Goal: Transaction & Acquisition: Purchase product/service

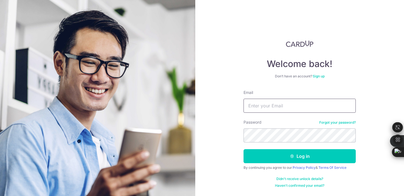
type input "yangjinyu741@hotmail.com"
click at [243, 149] on button "Log in" at bounding box center [299, 156] width 112 height 14
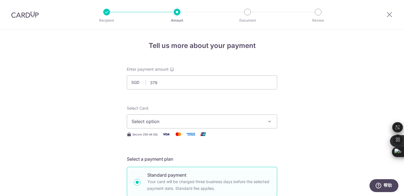
type input "379.00"
click at [179, 126] on button "Select option" at bounding box center [202, 121] width 150 height 14
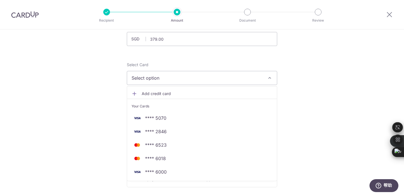
scroll to position [44, 0]
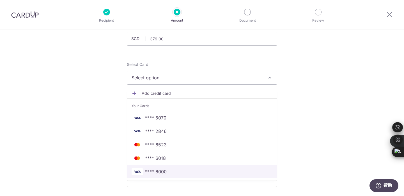
click at [169, 172] on span "**** 6000" at bounding box center [201, 171] width 141 height 7
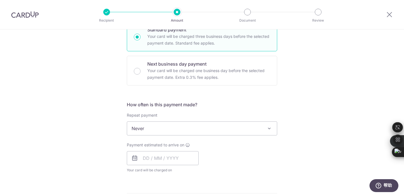
scroll to position [142, 0]
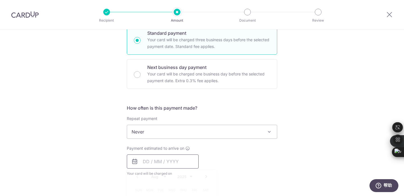
click at [164, 161] on input "text" at bounding box center [163, 161] width 72 height 14
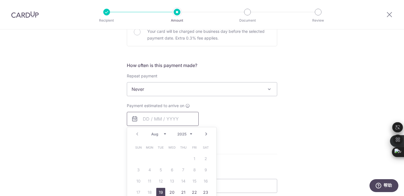
scroll to position [202, 0]
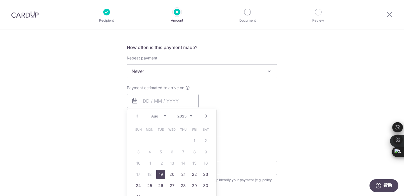
click at [163, 175] on link "19" at bounding box center [160, 174] width 9 height 9
type input "19/08/2025"
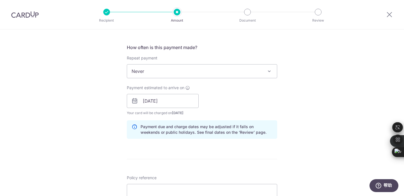
click at [162, 175] on div "Policy reference This will be shown on your insurer’s bank statement to help id…" at bounding box center [202, 193] width 150 height 36
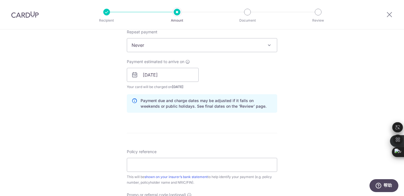
scroll to position [242, 0]
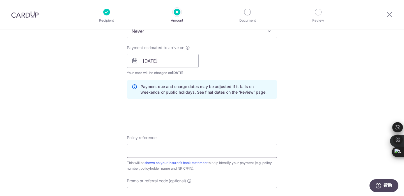
click at [169, 156] on input "Policy reference" at bounding box center [202, 151] width 150 height 14
paste input "86066909"
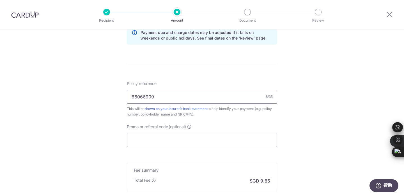
scroll to position [309, 0]
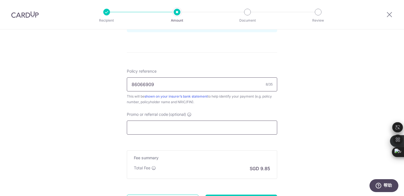
type input "86066909"
click at [166, 124] on input "Promo or referral code (optional)" at bounding box center [202, 128] width 150 height 14
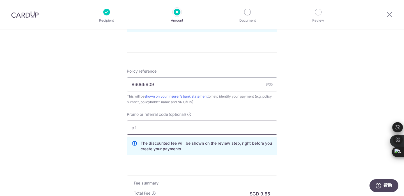
type input "o"
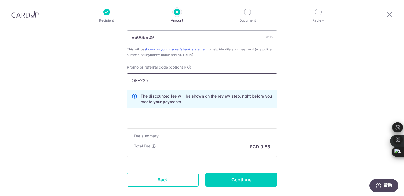
scroll to position [369, 0]
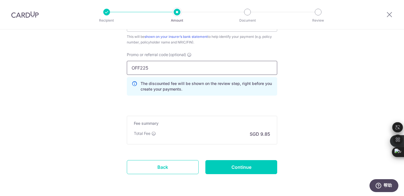
type input "OFF225"
click at [225, 143] on div "Fee summary Base fee Extend fee Next-day fee Total Fee SGD 9.85" at bounding box center [202, 130] width 150 height 29
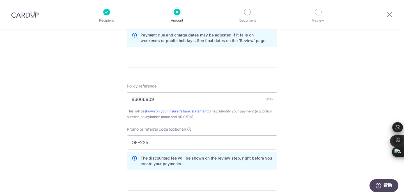
scroll to position [389, 0]
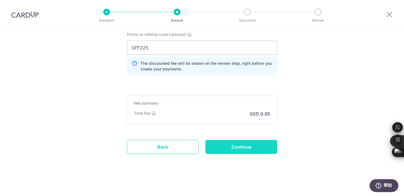
click at [229, 141] on input "Continue" at bounding box center [241, 147] width 72 height 14
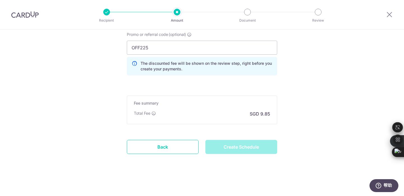
type input "Create Schedule"
click at [229, 141] on div "Create Schedule" at bounding box center [241, 147] width 78 height 14
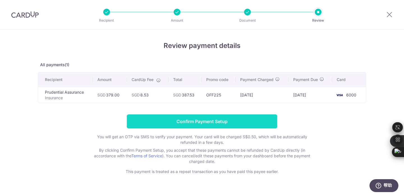
click at [198, 122] on input "Confirm Payment Setup" at bounding box center [202, 121] width 150 height 14
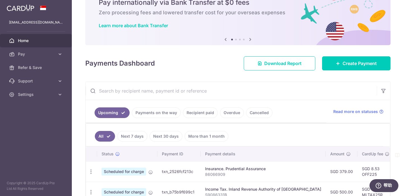
scroll to position [52, 0]
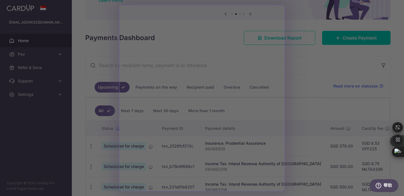
click at [301, 55] on div at bounding box center [203, 99] width 407 height 198
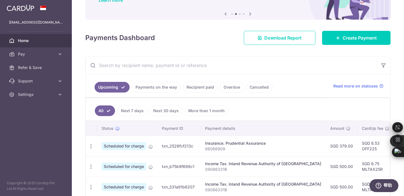
click at [129, 146] on span "Scheduled for charge" at bounding box center [123, 146] width 45 height 8
drag, startPoint x: 224, startPoint y: 150, endPoint x: 209, endPoint y: 148, distance: 15.6
click at [209, 148] on p "86066909" at bounding box center [263, 149] width 116 height 6
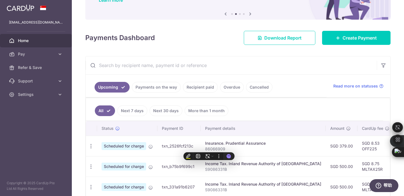
click at [357, 138] on td "SGD 8.53 OFF225" at bounding box center [375, 146] width 36 height 20
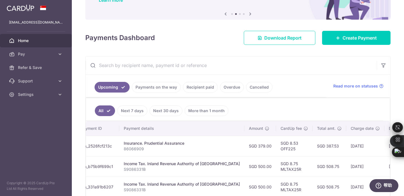
scroll to position [0, 0]
